Goal: Transaction & Acquisition: Purchase product/service

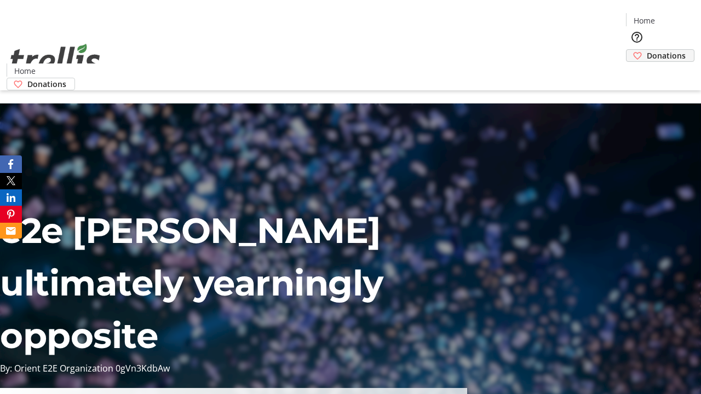
click at [647, 50] on span "Donations" at bounding box center [666, 55] width 39 height 11
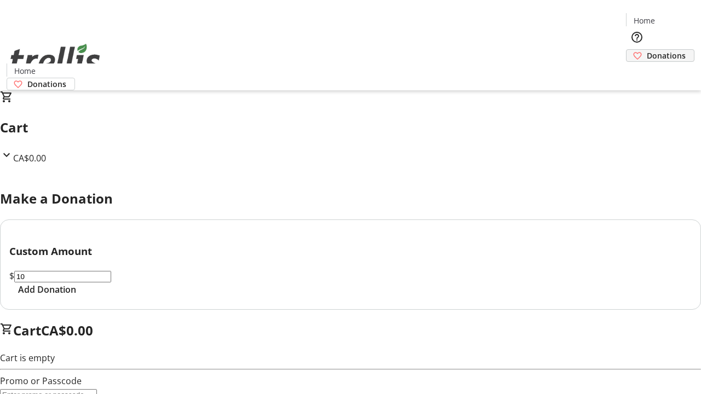
type input "2,500.01"
click at [76, 296] on span "Add Donation" at bounding box center [47, 289] width 58 height 13
